Goal: Task Accomplishment & Management: Manage account settings

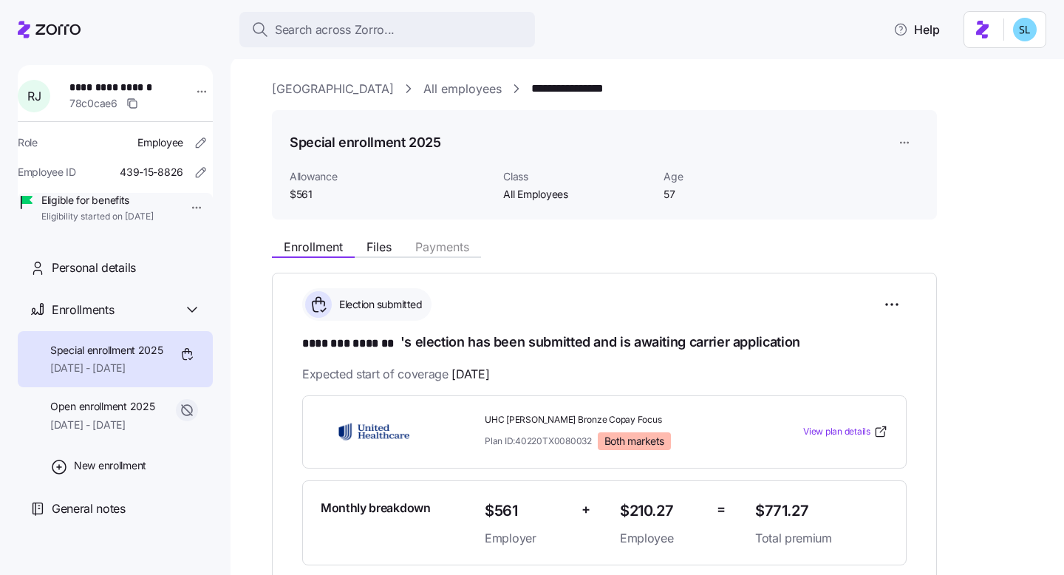
scroll to position [165, 0]
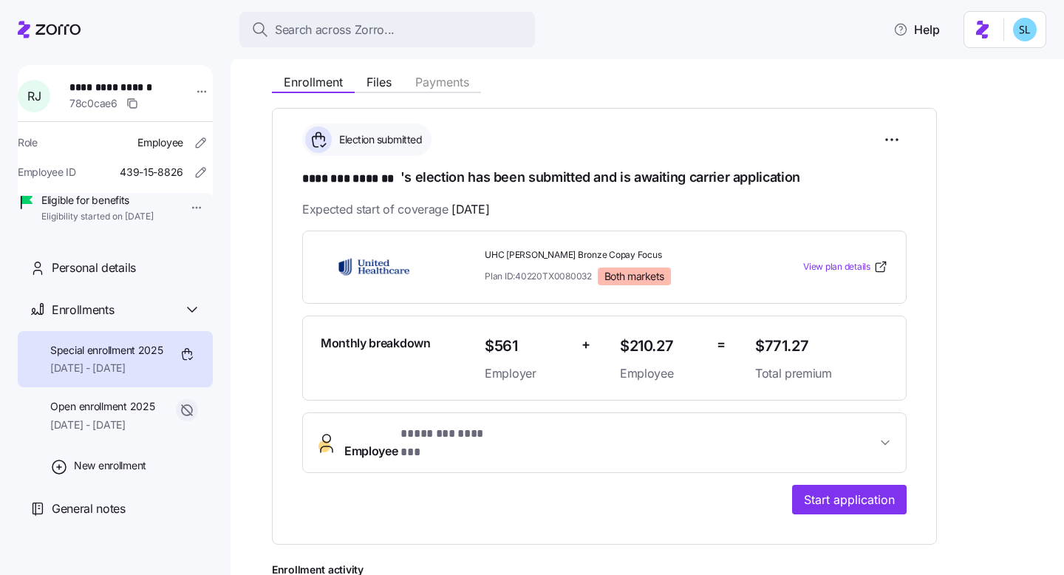
click at [531, 254] on span "UHC Kelsey-Seybold Bronze Copay Focus" at bounding box center [614, 255] width 259 height 13
copy span "UHC Kelsey-Seybold Bronze Copay Focus"
click at [789, 341] on span "$771.27" at bounding box center [821, 346] width 133 height 24
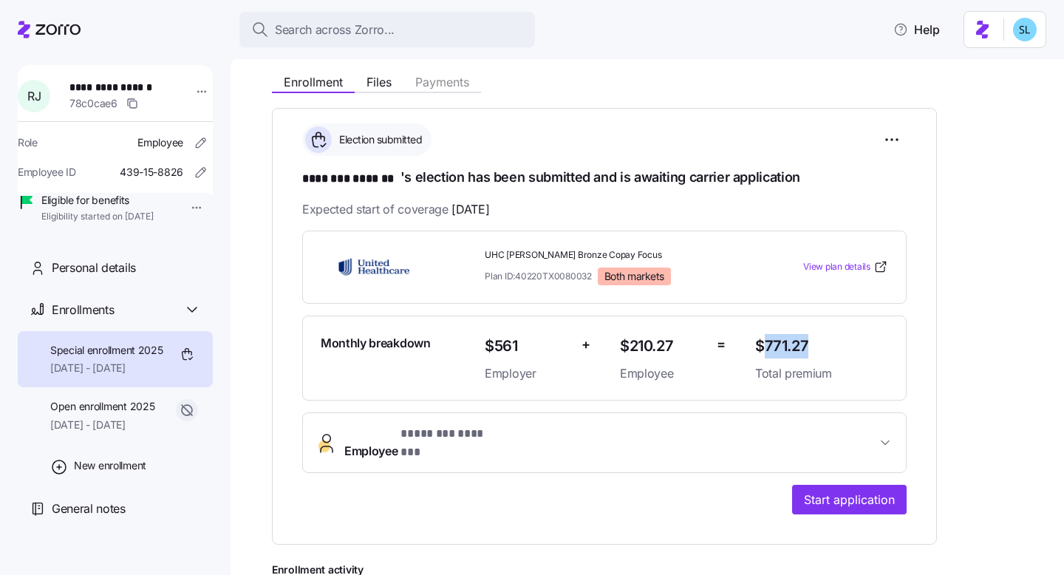
click at [789, 341] on span "$771.27" at bounding box center [821, 346] width 133 height 24
copy span "$771.27"
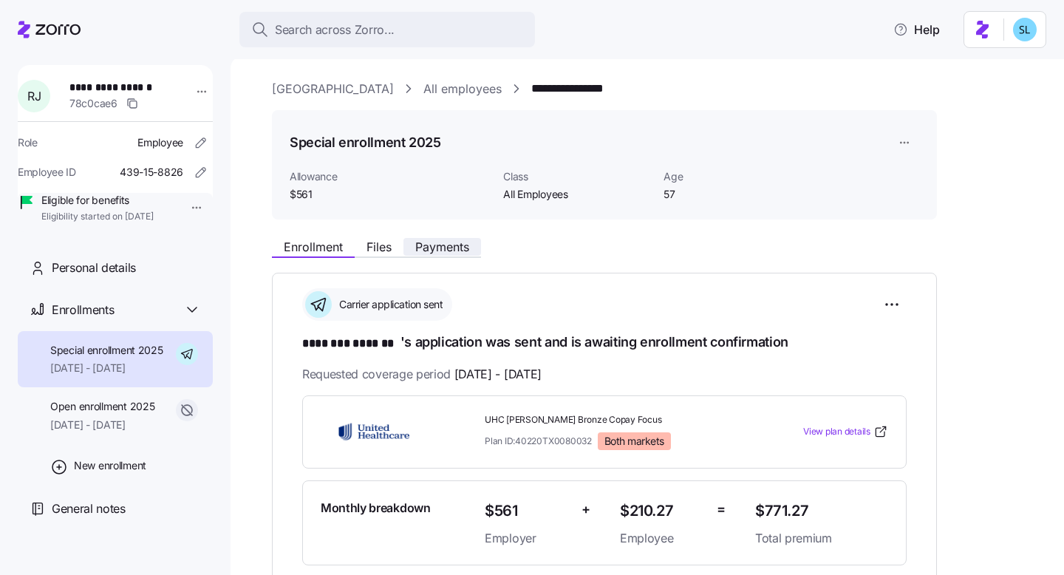
click at [432, 241] on span "Payments" at bounding box center [442, 247] width 54 height 12
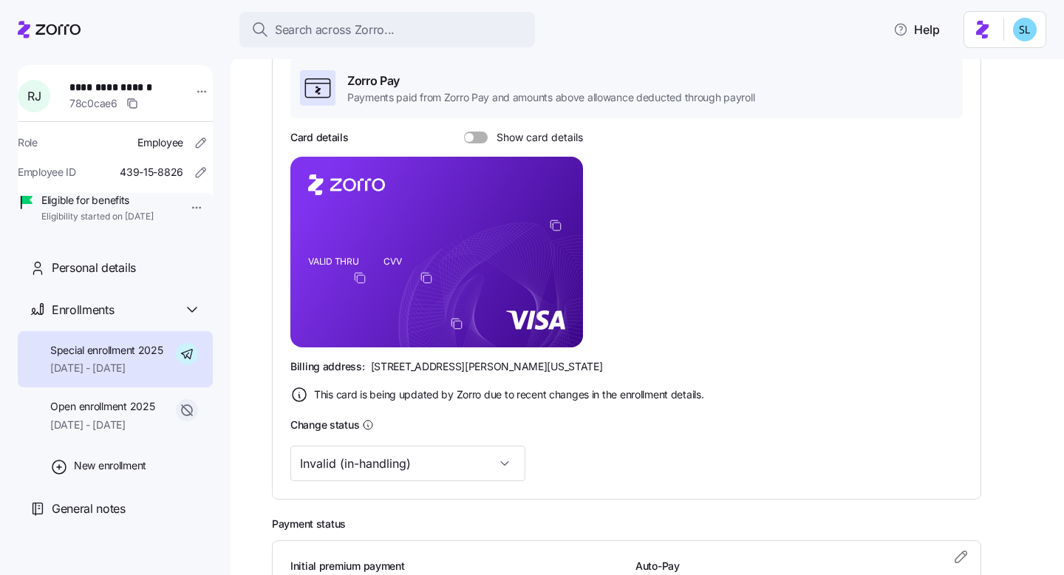
scroll to position [397, 0]
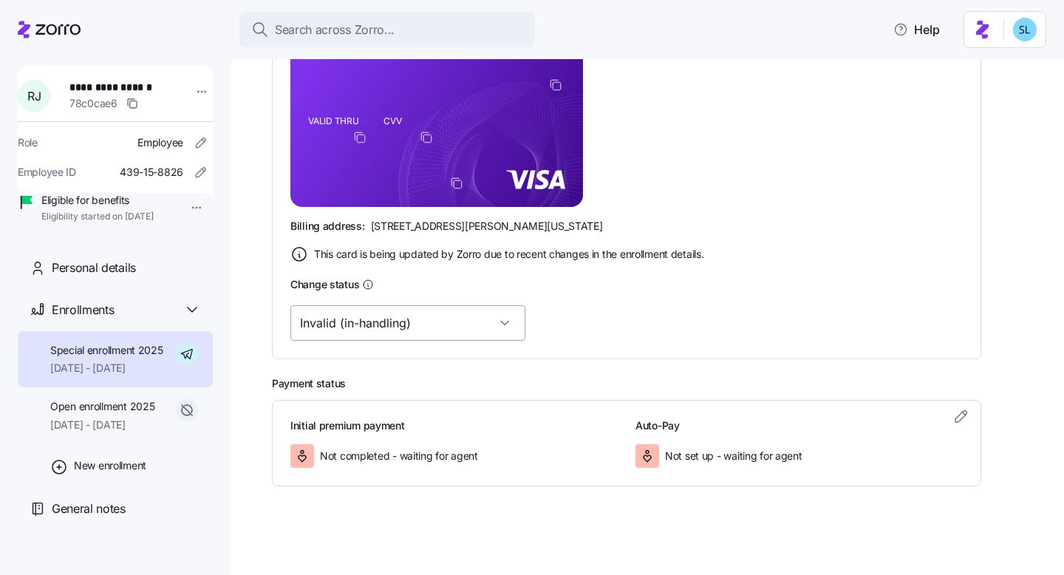
click at [424, 319] on input "Invalid (in-handling)" at bounding box center [407, 322] width 235 height 35
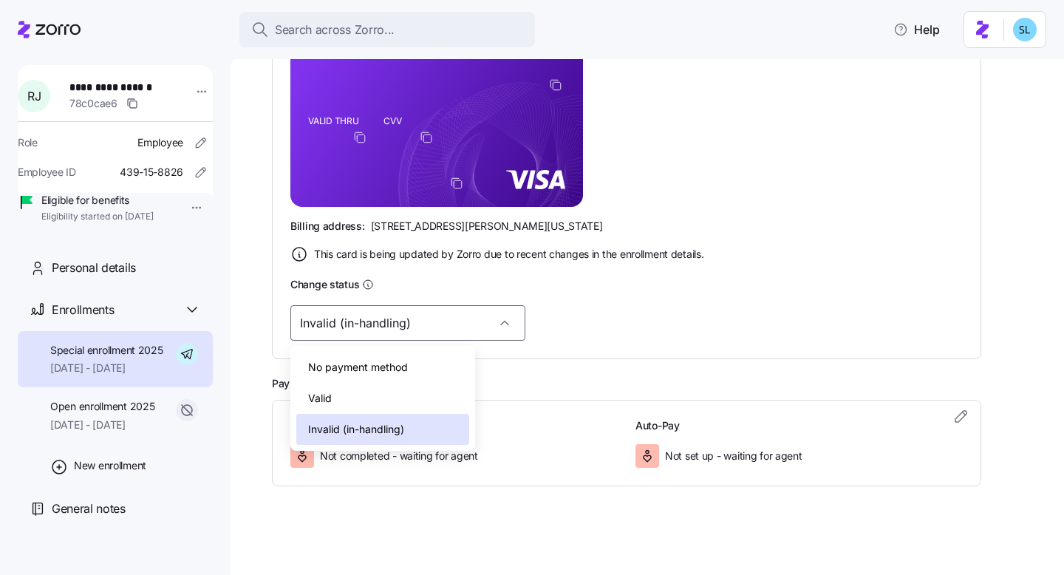
click at [412, 415] on div "Invalid (in-handling)" at bounding box center [382, 429] width 173 height 31
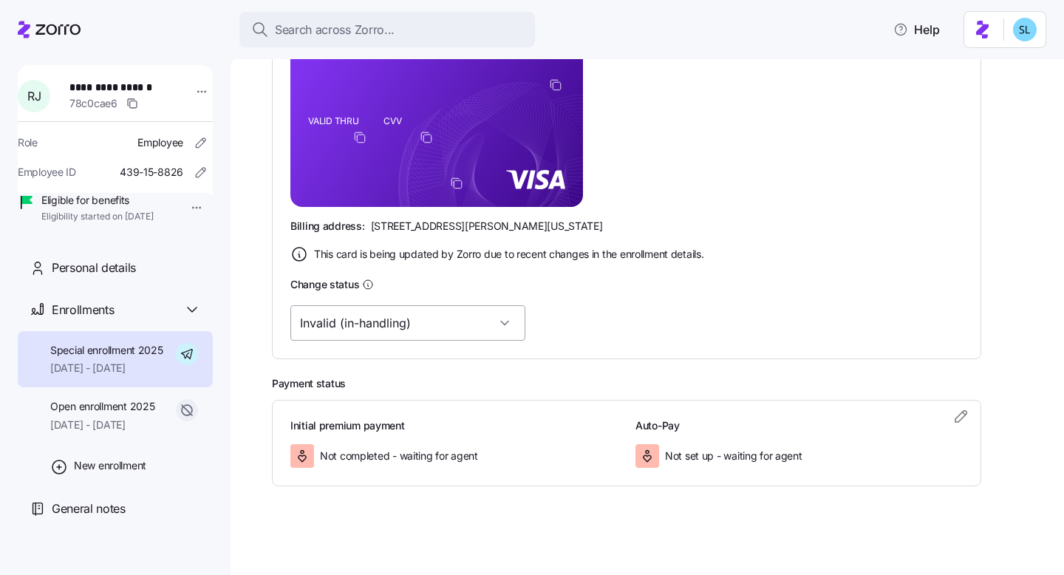
click at [401, 305] on input "Invalid (in-handling)" at bounding box center [407, 322] width 235 height 35
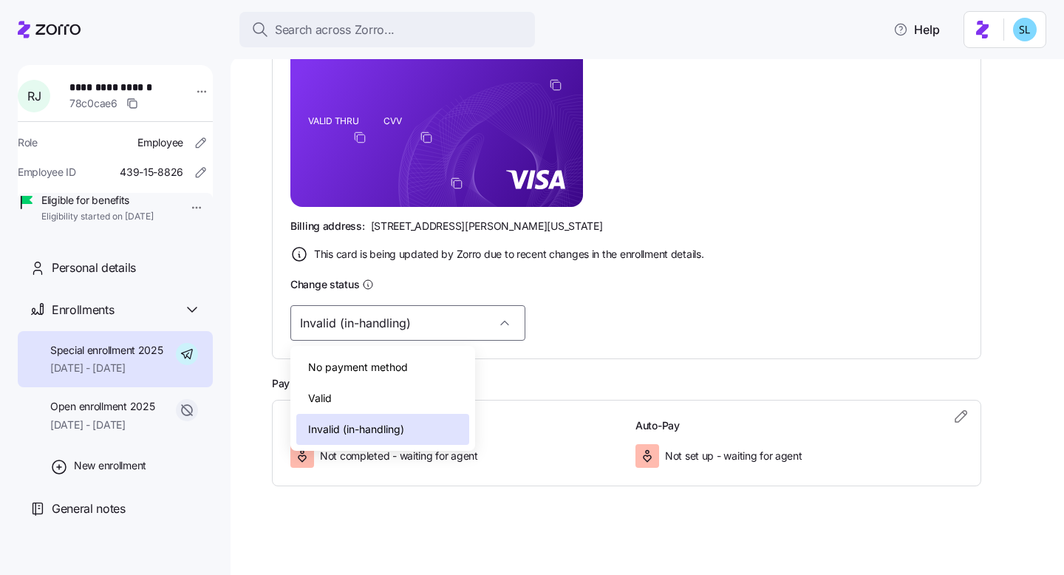
click at [393, 395] on div "Valid" at bounding box center [382, 398] width 173 height 31
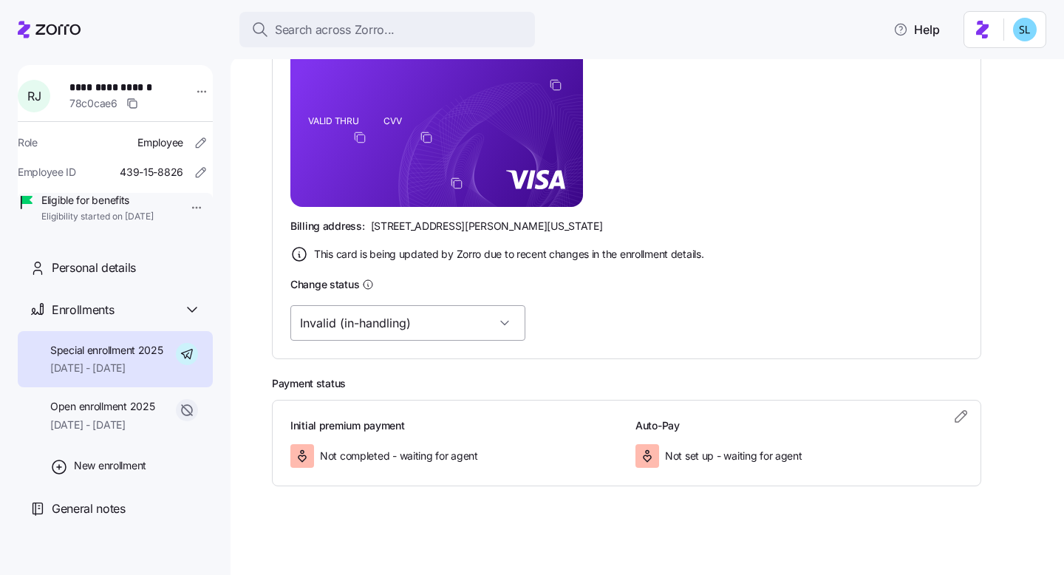
type input "Valid"
click at [377, 319] on input "Valid" at bounding box center [407, 322] width 235 height 35
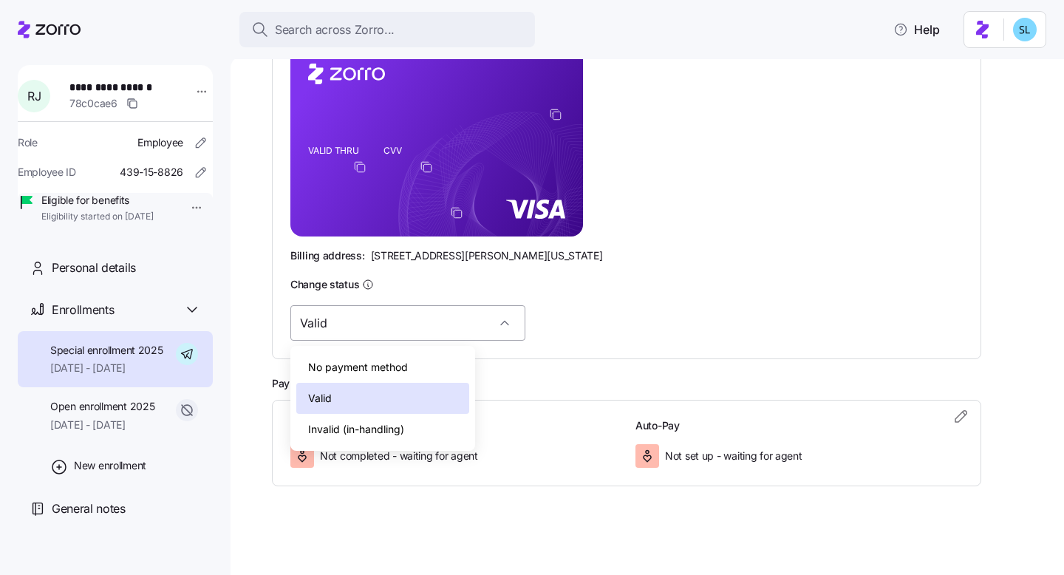
scroll to position [367, 0]
click at [554, 324] on div "Valid" at bounding box center [626, 322] width 673 height 35
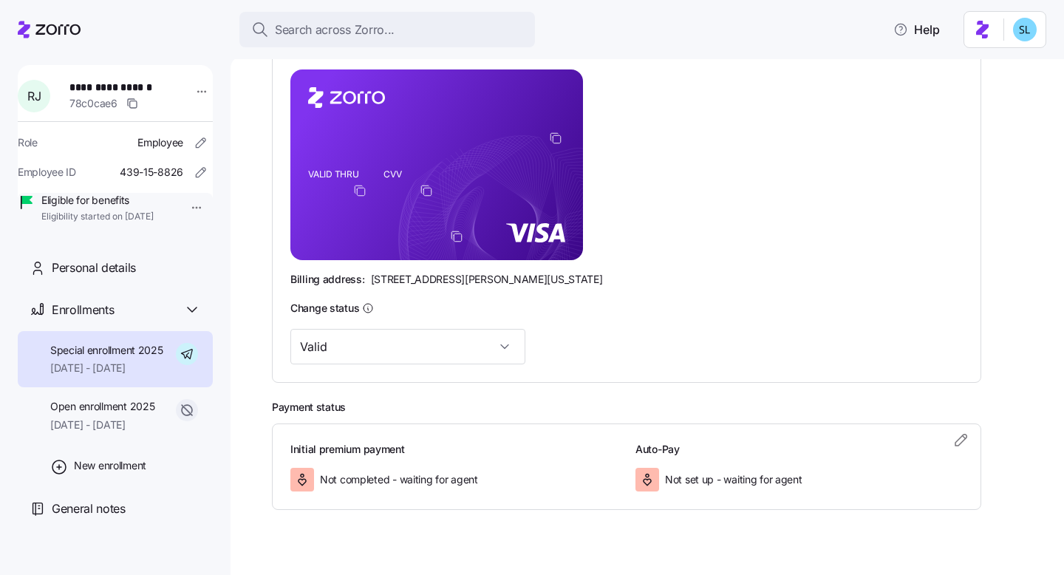
scroll to position [0, 0]
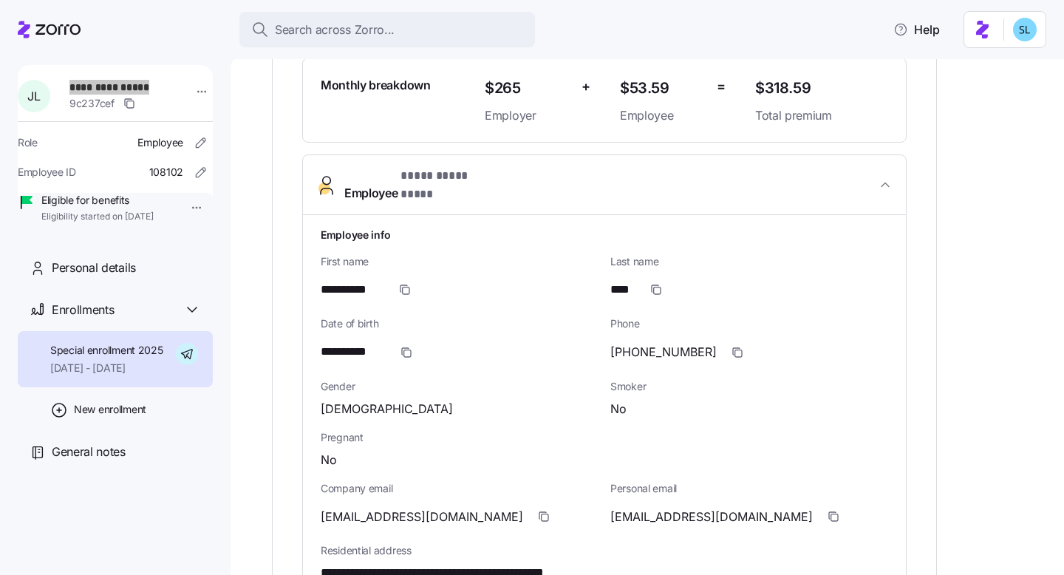
scroll to position [443, 0]
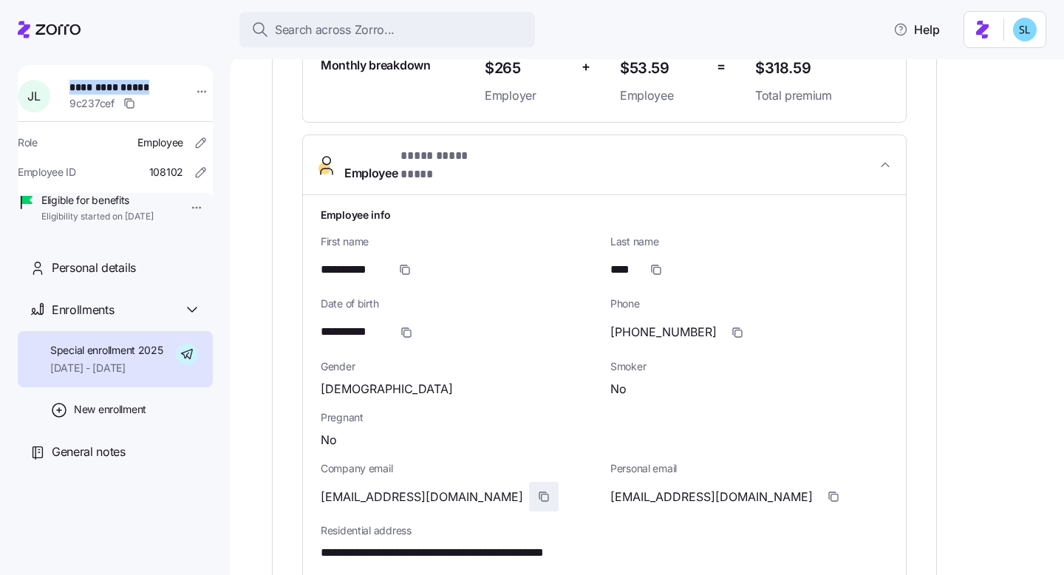
click at [530, 489] on span "button" at bounding box center [544, 497] width 28 height 28
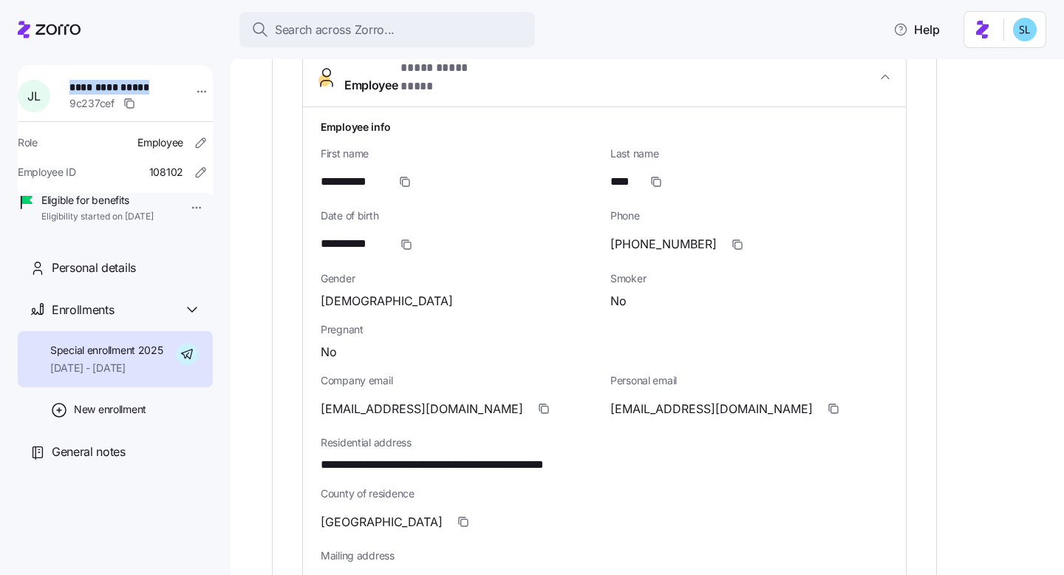
scroll to position [0, 0]
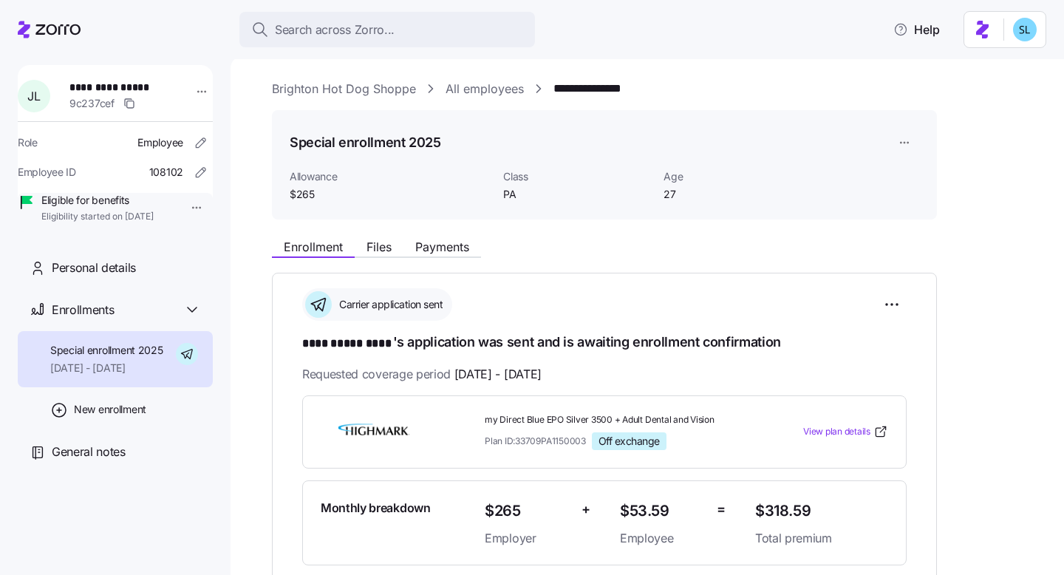
click at [236, 150] on div "**********" at bounding box center [648, 315] width 834 height 519
click at [318, 86] on link "Brighton Hot Dog Shoppe" at bounding box center [344, 89] width 144 height 18
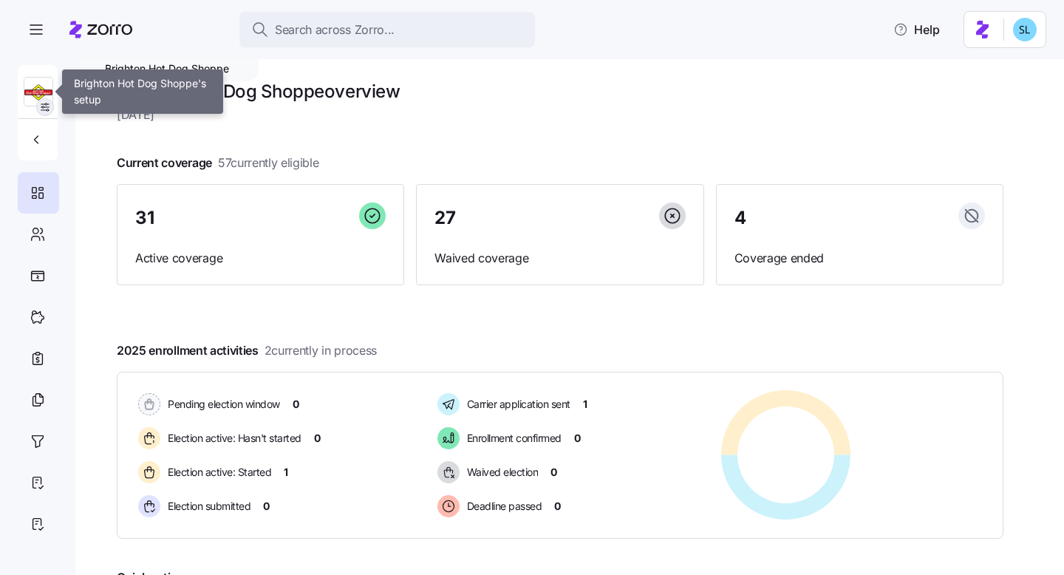
click at [43, 102] on icon "button" at bounding box center [45, 107] width 12 height 12
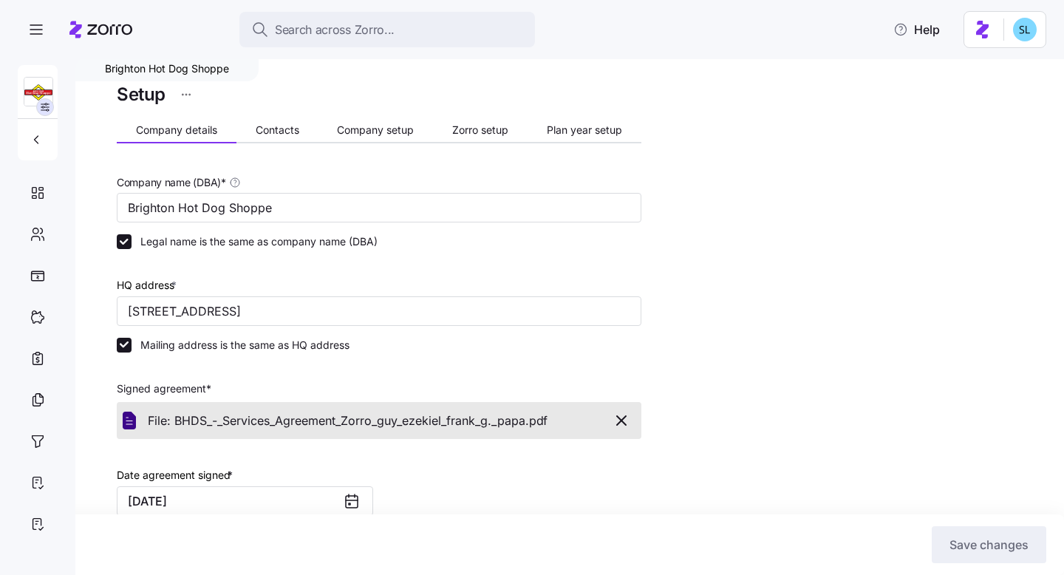
click at [271, 143] on div "Company details Contacts Company setup Zorro setup Plan year setup" at bounding box center [379, 132] width 525 height 22
click at [271, 137] on button "Contacts" at bounding box center [278, 130] width 82 height 22
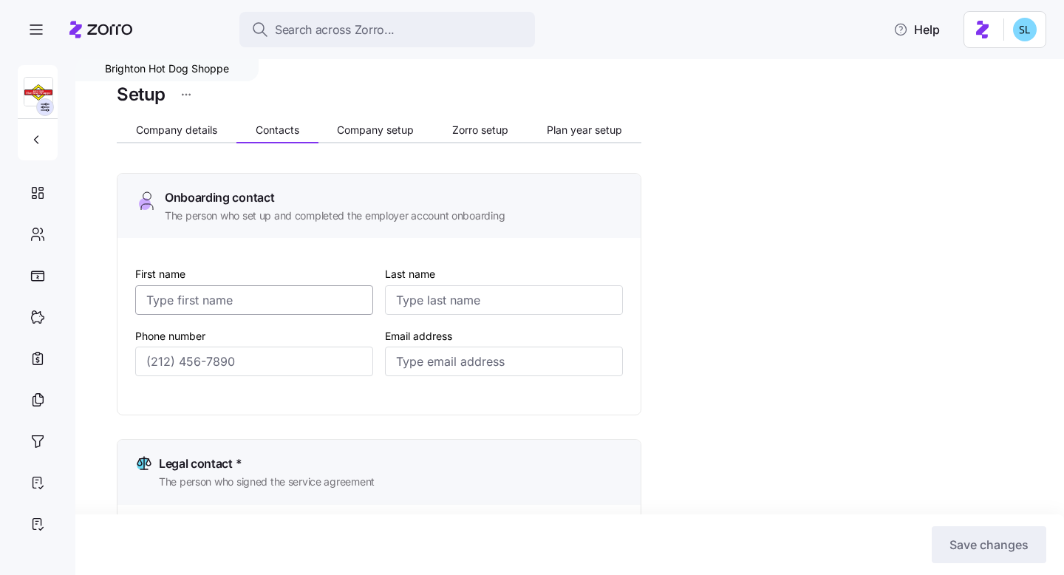
type input "Jody"
type input "Stanislawski"
type input "jkstan@bhdsinc.com"
type input "Frank"
type input "Papa"
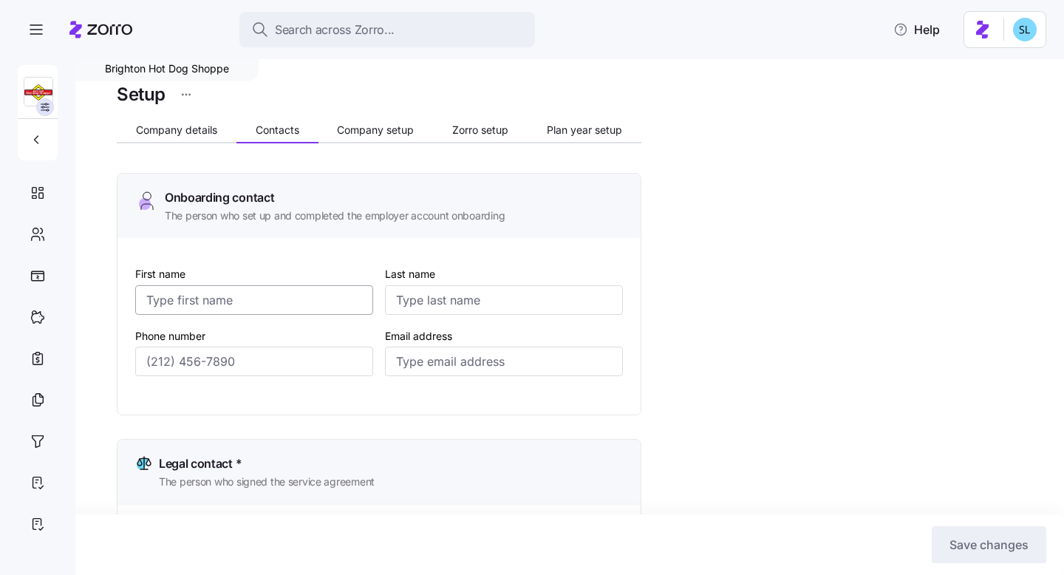
type input "fgpapa@bhdsinc.com"
type input "Jody"
type input "Stanislawski"
type input "jkstan@bhdsinc.com"
type input "Sharon"
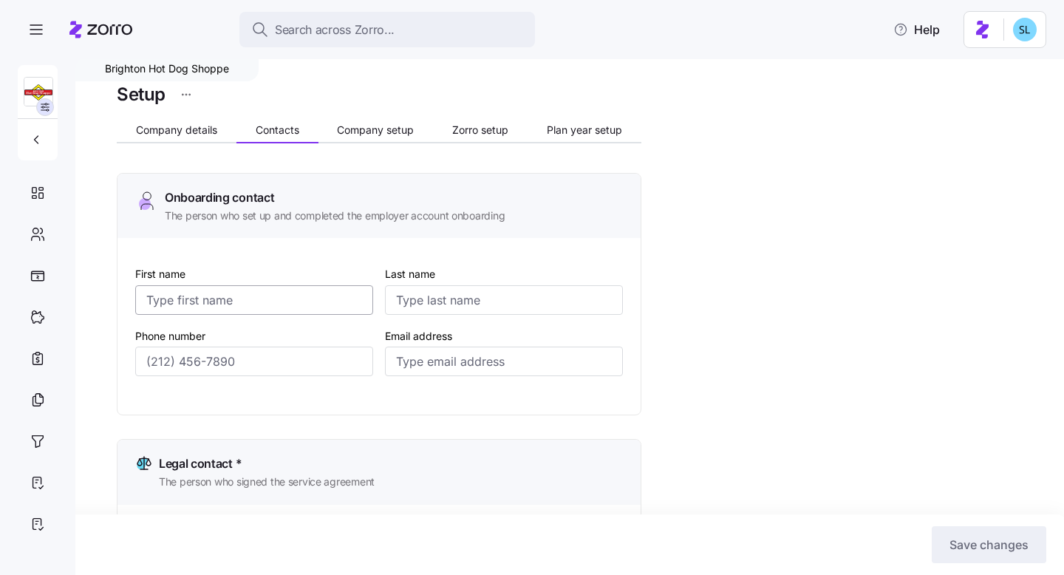
type input "Balogh"
type input "ssbalogh@bhdsinc.com"
type input "(724) 601-2849"
type input "(724) 601-6740"
type input "(724) 601-2849"
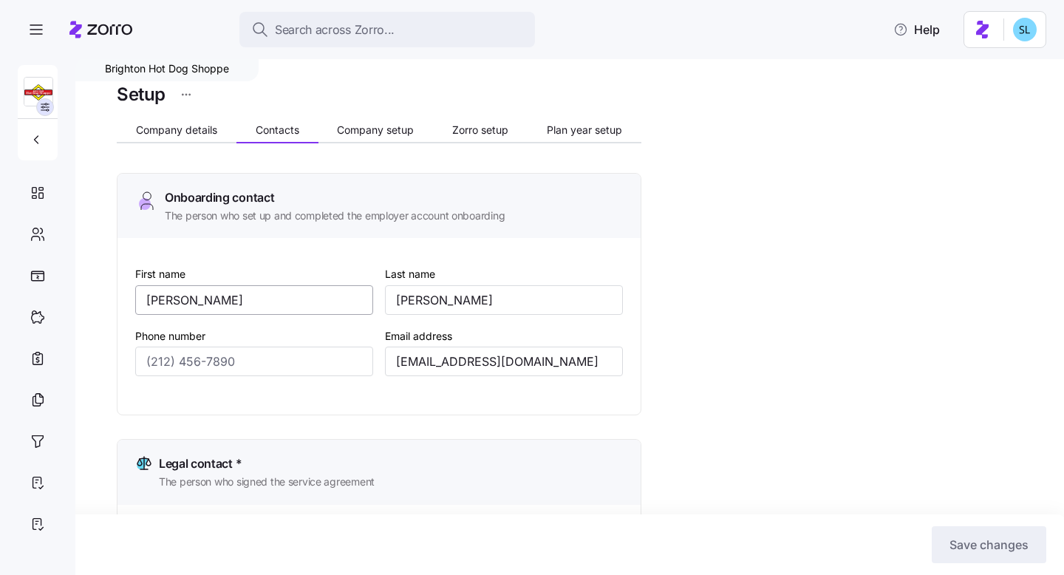
type input "(724) 601-6090"
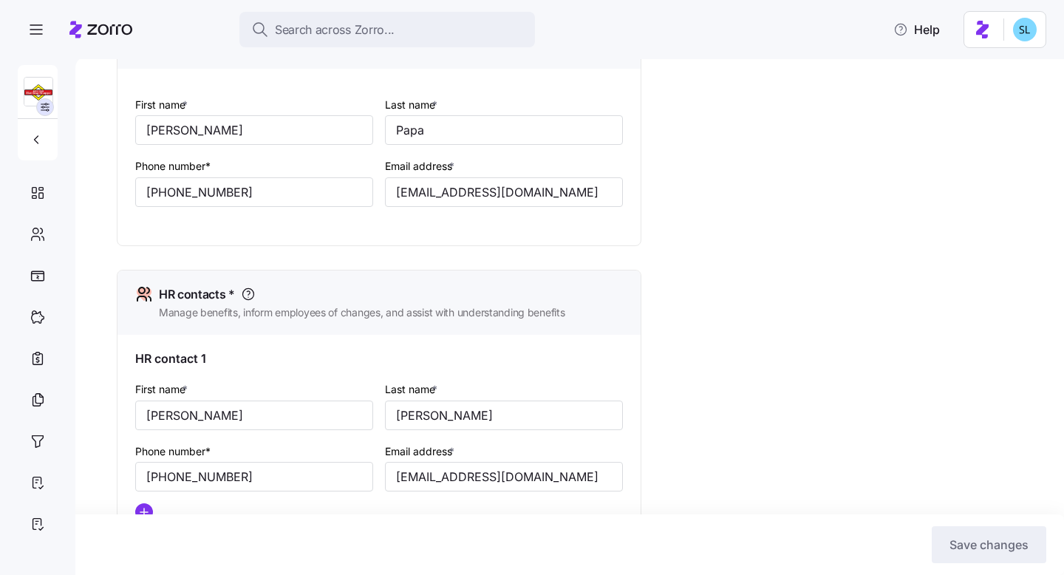
scroll to position [551, 0]
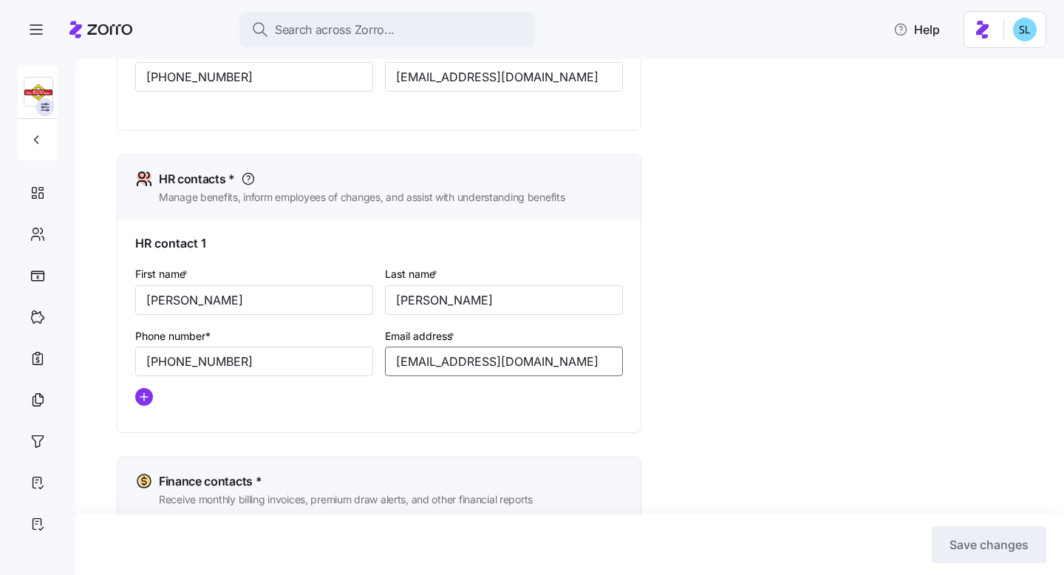
click at [437, 369] on input "jkstan@bhdsinc.com" at bounding box center [504, 362] width 238 height 30
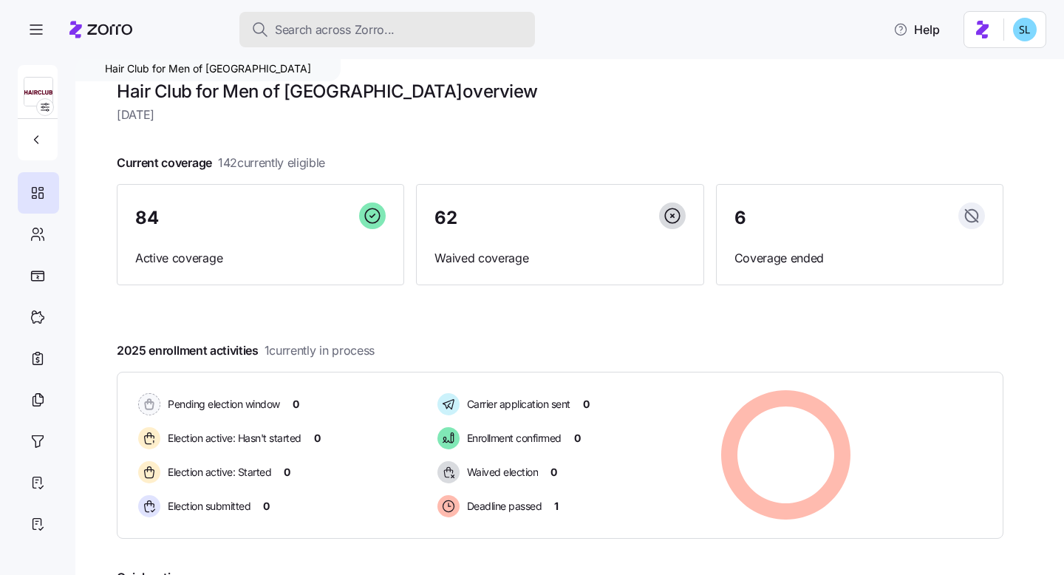
click at [493, 38] on div "Search across Zorro..." at bounding box center [387, 30] width 272 height 18
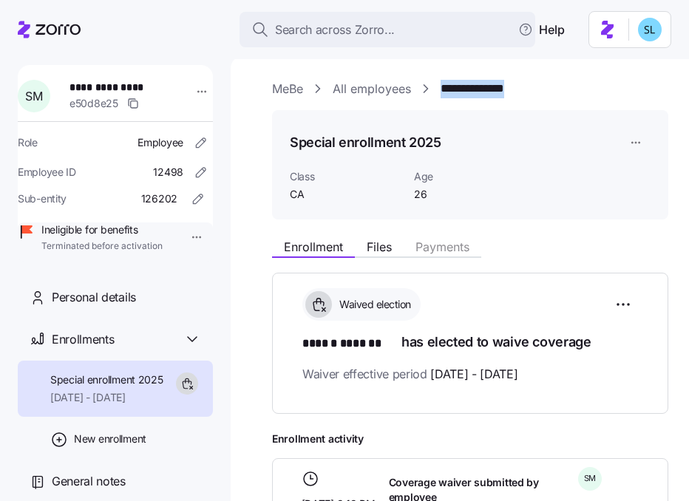
drag, startPoint x: 550, startPoint y: 89, endPoint x: 442, endPoint y: 91, distance: 107.9
click at [442, 91] on div "**********" at bounding box center [470, 89] width 396 height 18
copy link "**********"
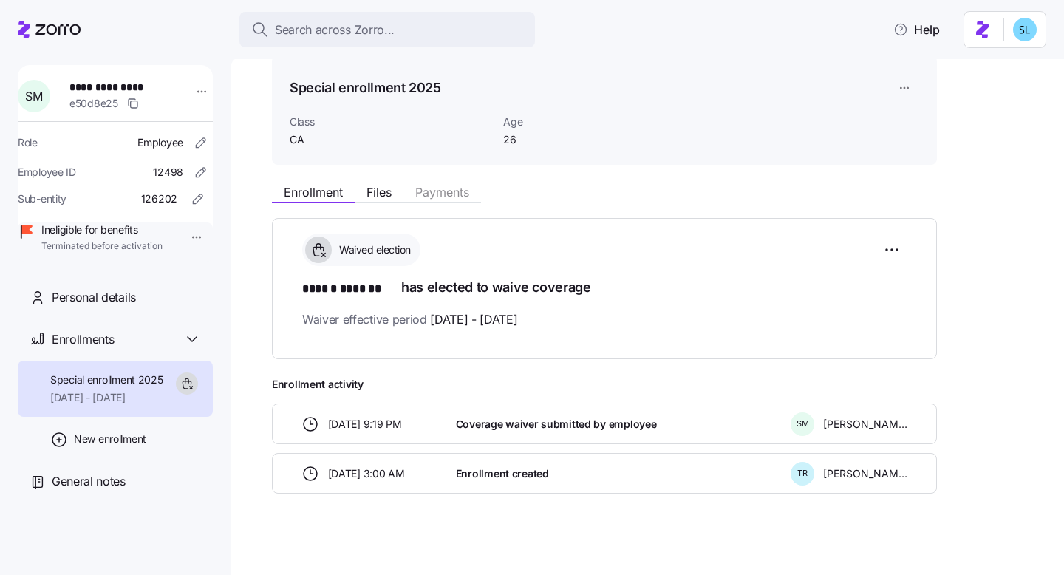
scroll to position [61, 0]
